Goal: Task Accomplishment & Management: Complete application form

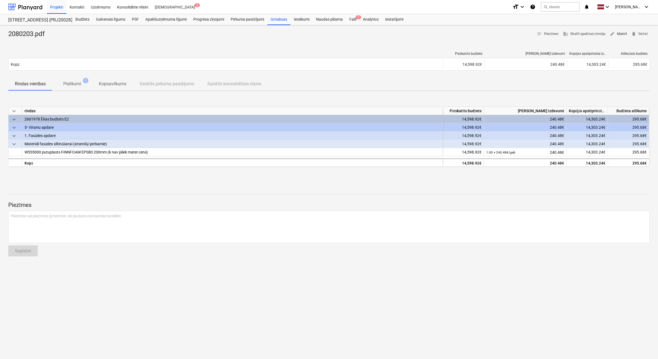
click at [343, 36] on span "edit Mainīt" at bounding box center [617, 34] width 17 height 6
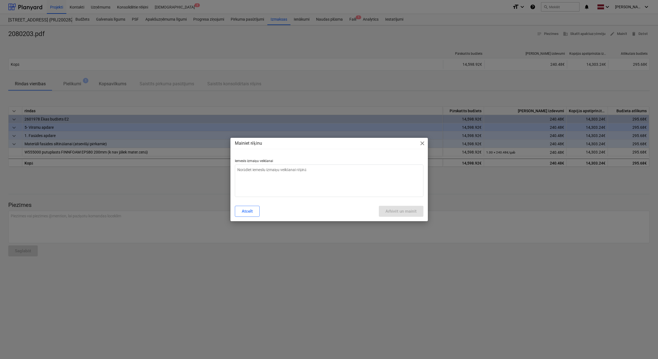
type textarea "x"
click at [343, 181] on textarea at bounding box center [329, 181] width 188 height 32
type textarea "n"
type textarea "x"
type textarea "ne"
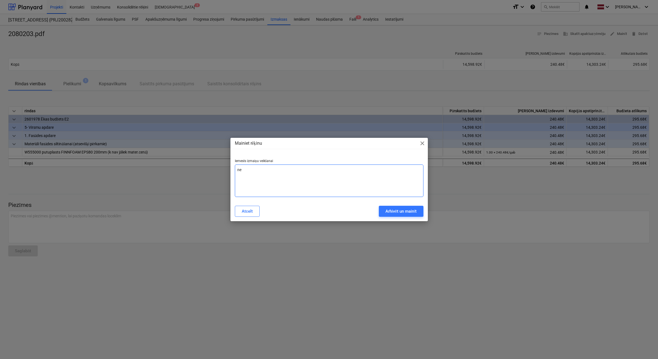
type textarea "x"
type textarea "nep"
type textarea "x"
type textarea "nepa"
type textarea "x"
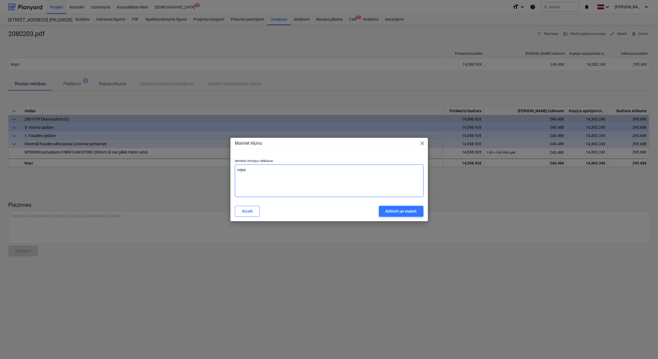
type textarea "nepar"
type textarea "x"
type textarea "nepare"
type textarea "x"
type textarea "neparei"
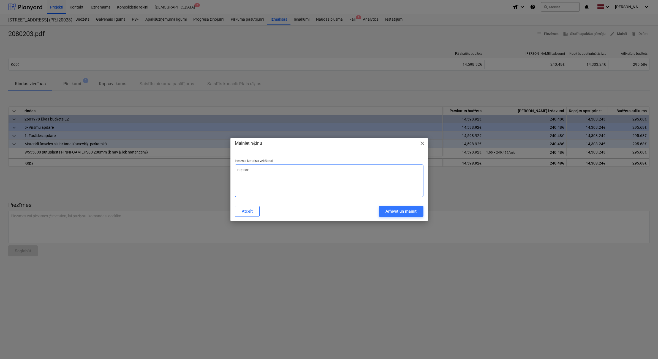
type textarea "x"
type textarea "nepareiz"
type textarea "x"
type textarea "nepareizs"
type textarea "x"
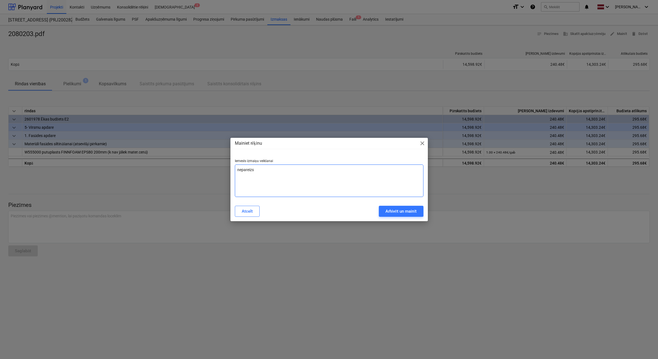
type textarea "nepareizs"
type textarea "x"
type textarea "nepareizs p"
type textarea "x"
type textarea "nepareizs pi"
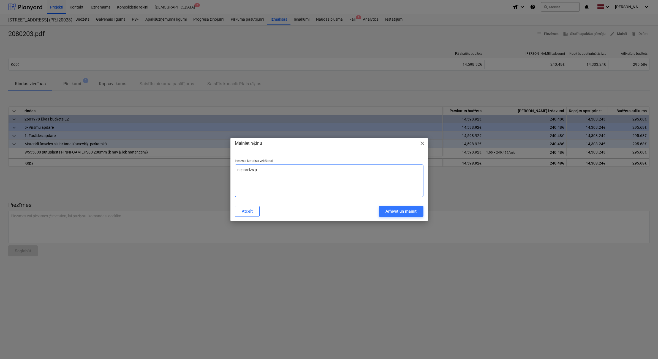
type textarea "x"
type textarea "nepareizs pie"
type textarea "x"
type textarea "nepareizs pieg"
type textarea "x"
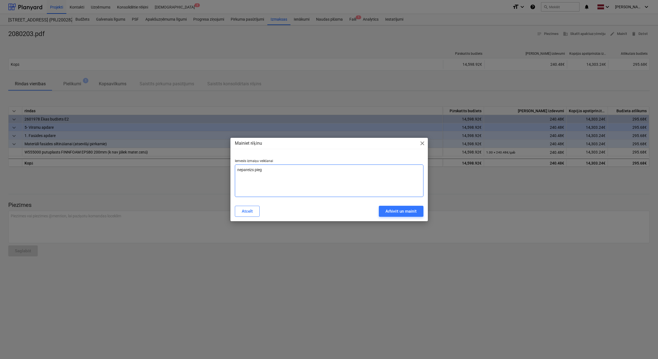
type textarea "nepareizs piegā"
type textarea "x"
type textarea "nepareizs piegād"
type textarea "x"
type textarea "nepareizs piegādā"
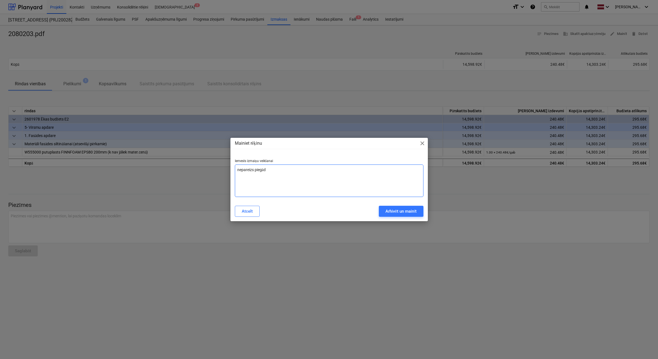
type textarea "x"
type textarea "nepareizs piegādāt"
type textarea "x"
type textarea "nepareizs piegādātā"
type textarea "x"
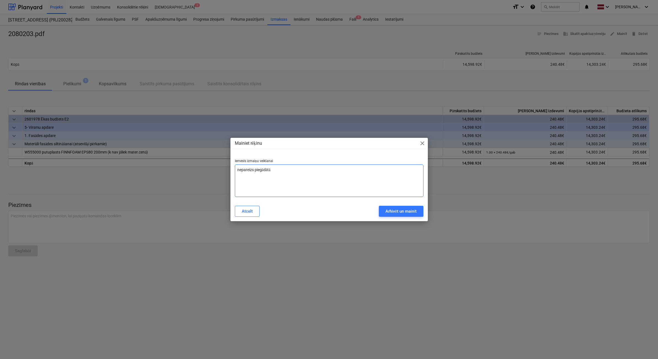
type textarea "nepareizs piegādātāj"
type textarea "x"
type textarea "nepareizs piegādātājs"
type textarea "x"
type textarea "nepareizs piegādātājs"
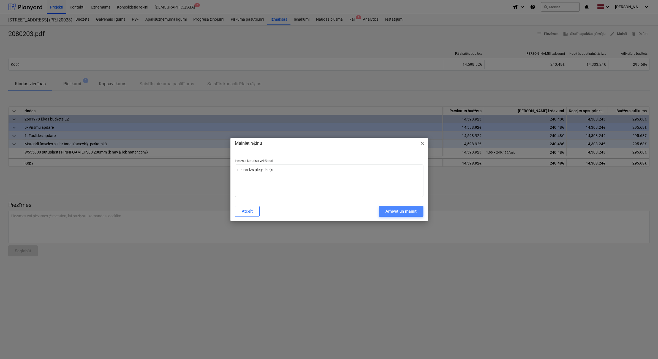
click at [343, 204] on div "Arhivēt un mainīt" at bounding box center [400, 211] width 31 height 7
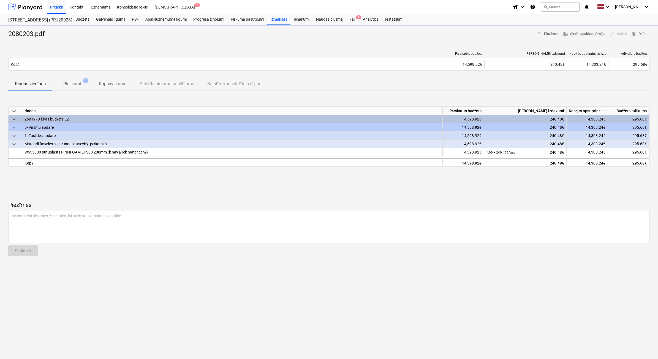
type textarea "x"
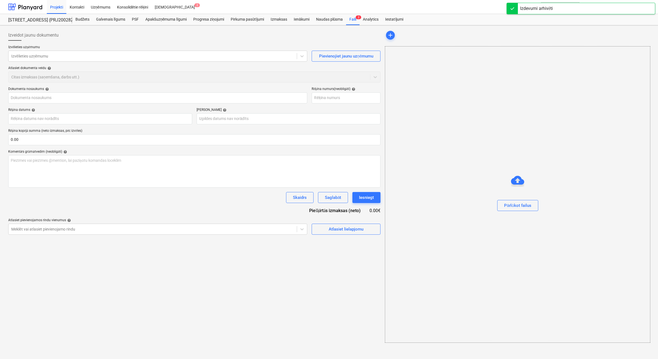
type input "2080203.pdf"
type input "2080203"
type input "25 Jul 2025"
type input "08 Sep 2025"
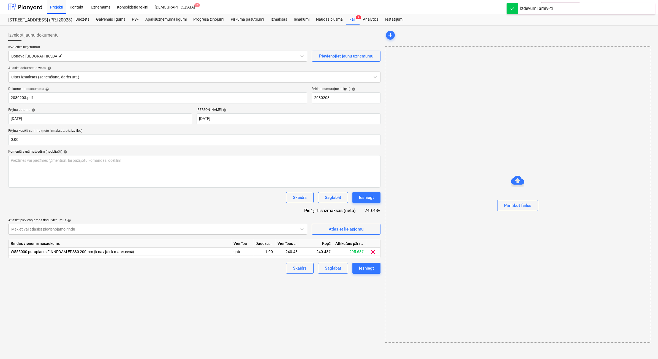
type input "2080203"
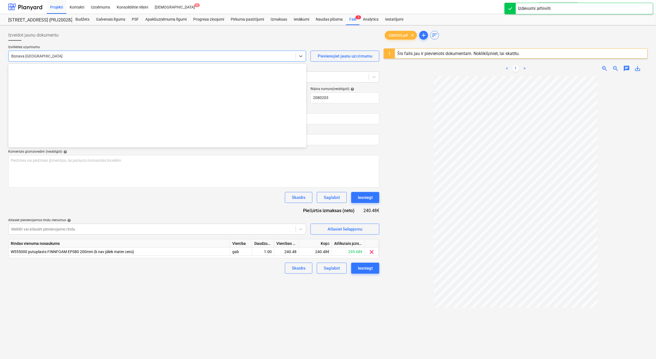
click at [53, 60] on div "Bonava Latvija" at bounding box center [157, 56] width 298 height 11
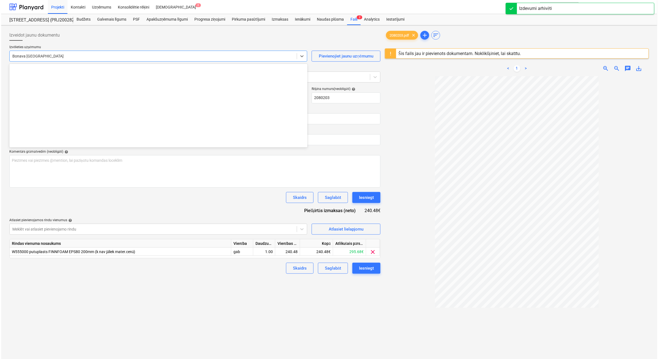
scroll to position [1011, 0]
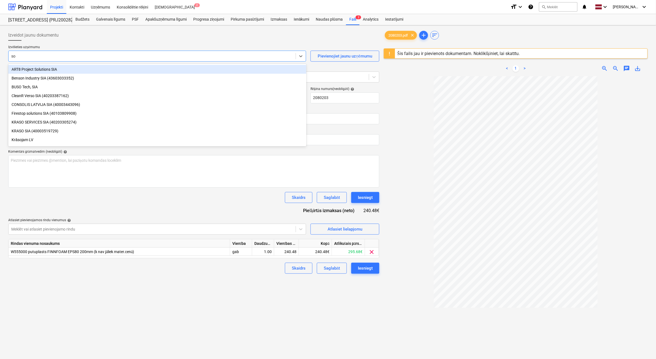
type input "sou"
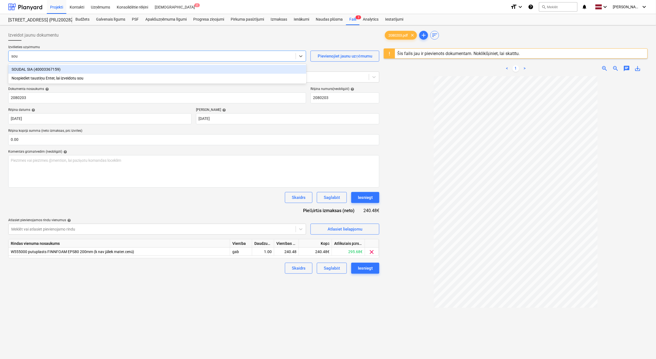
click at [100, 72] on div "SOUDAL SIA (40003367159)" at bounding box center [157, 69] width 298 height 9
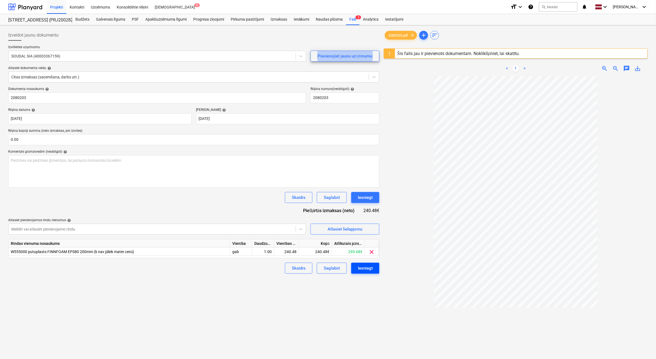
click at [343, 204] on button "Iesniegt" at bounding box center [365, 268] width 28 height 11
